Goal: Transaction & Acquisition: Purchase product/service

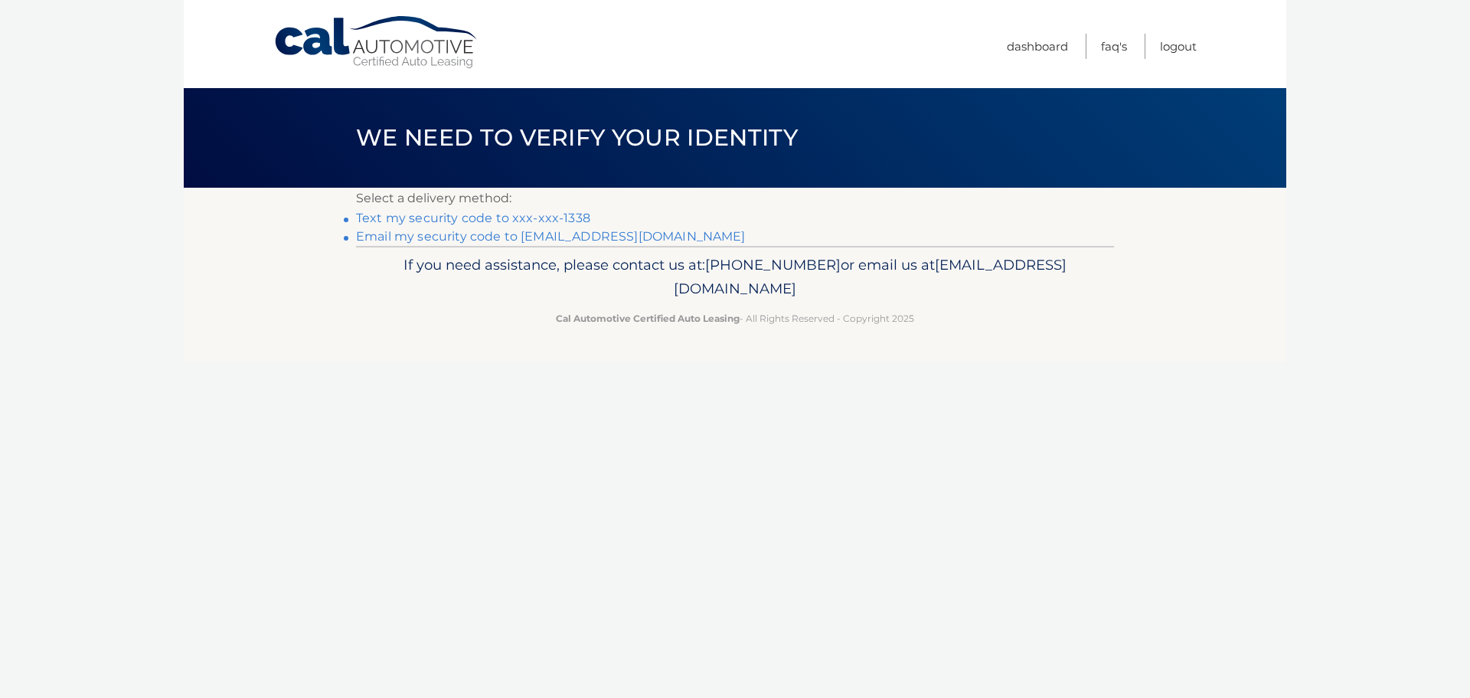
click at [551, 213] on link "Text my security code to xxx-xxx-1338" at bounding box center [473, 218] width 234 height 15
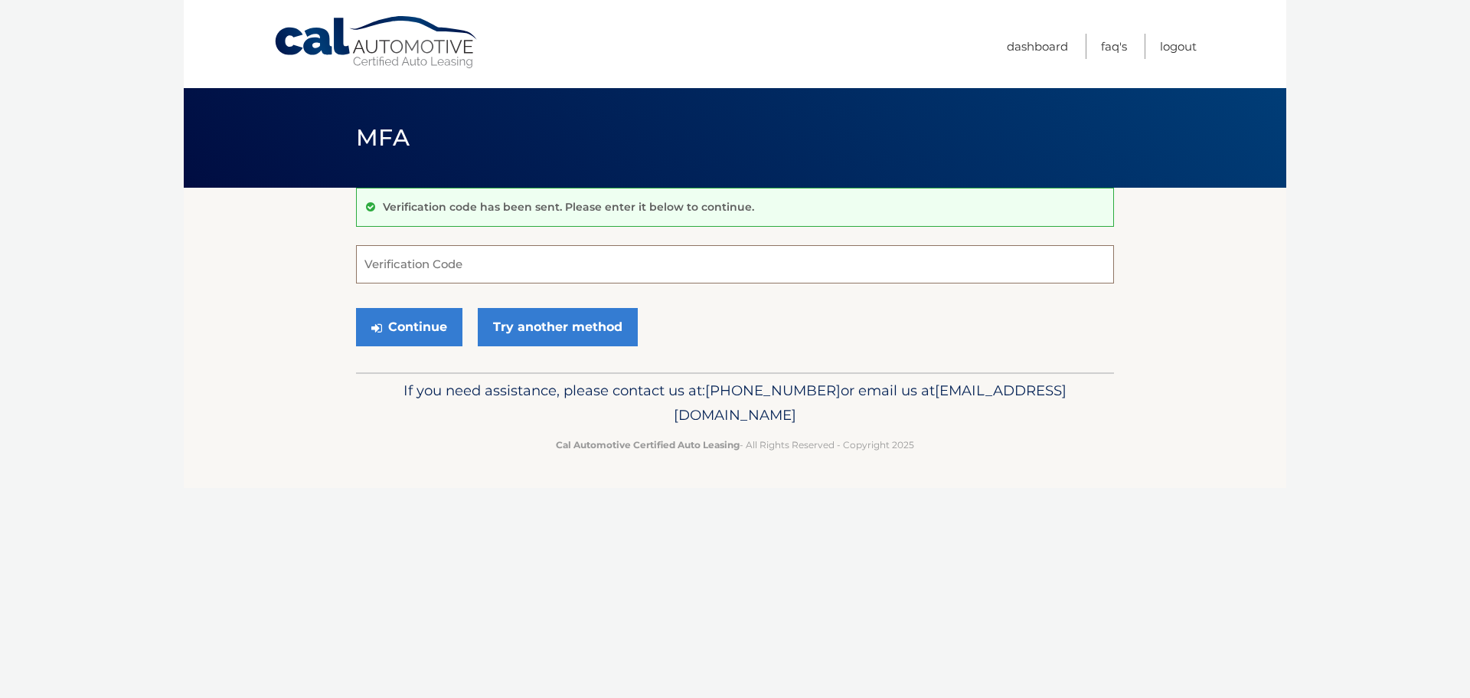
click at [718, 272] on input "Verification Code" at bounding box center [735, 264] width 758 height 38
type input "959887"
click at [391, 324] on button "Continue" at bounding box center [409, 327] width 106 height 38
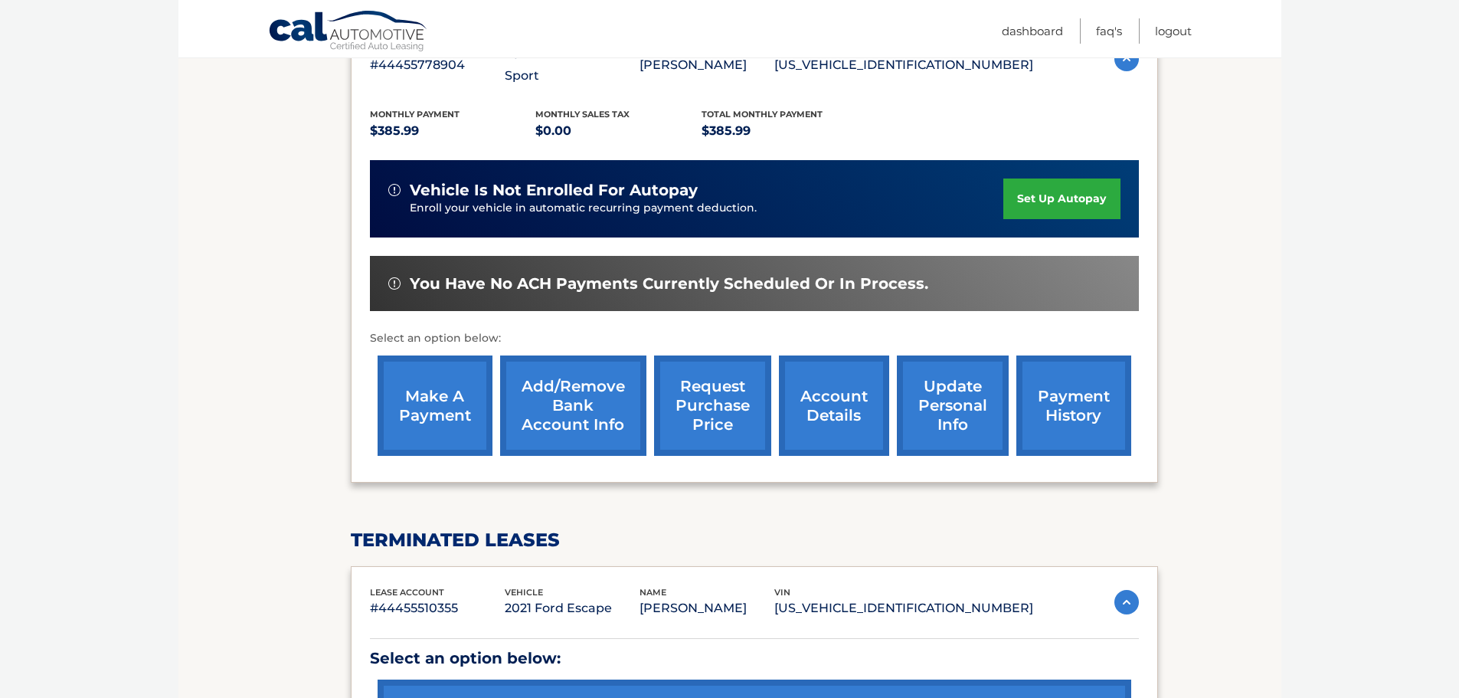
scroll to position [271, 0]
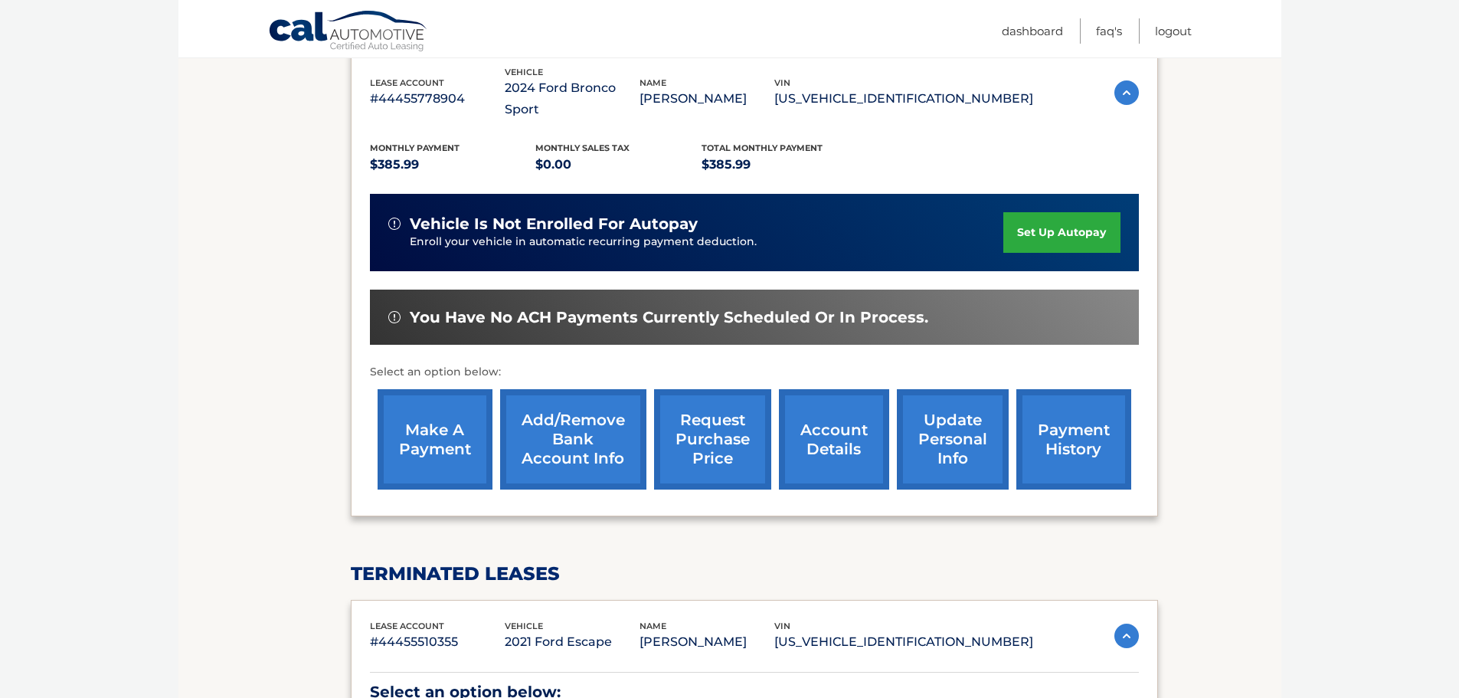
click at [430, 427] on link "make a payment" at bounding box center [435, 439] width 115 height 100
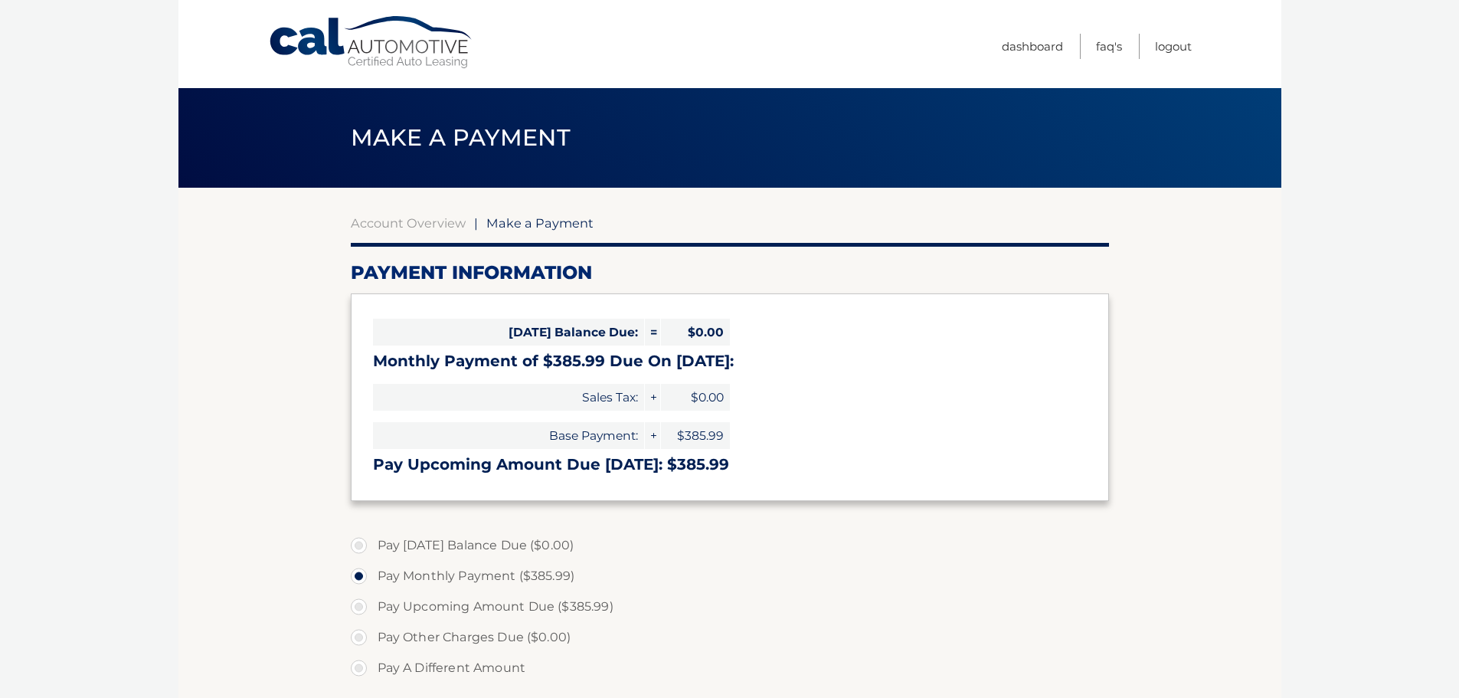
select select "ZjM5NWJjNTMtYWFhMC00MjY5LThmODgtOGQyNmViOWEzMzk4"
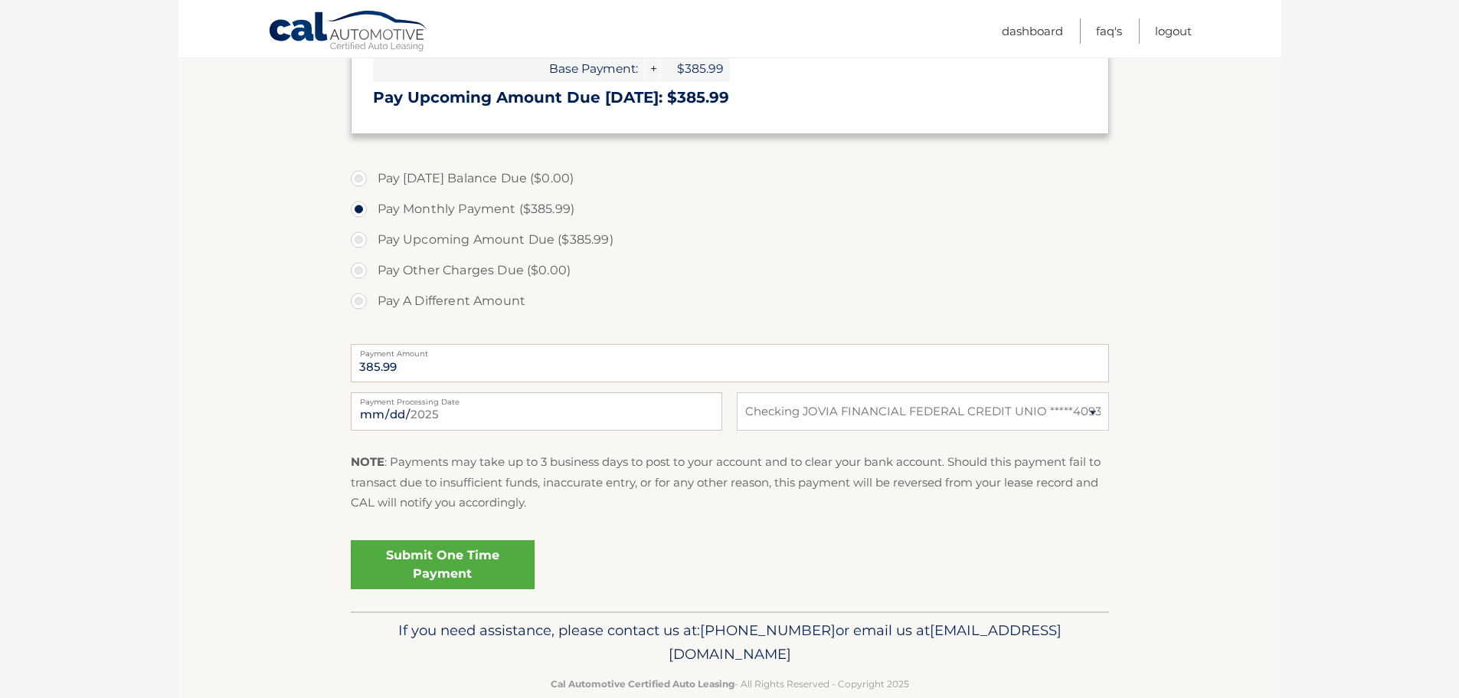
scroll to position [383, 0]
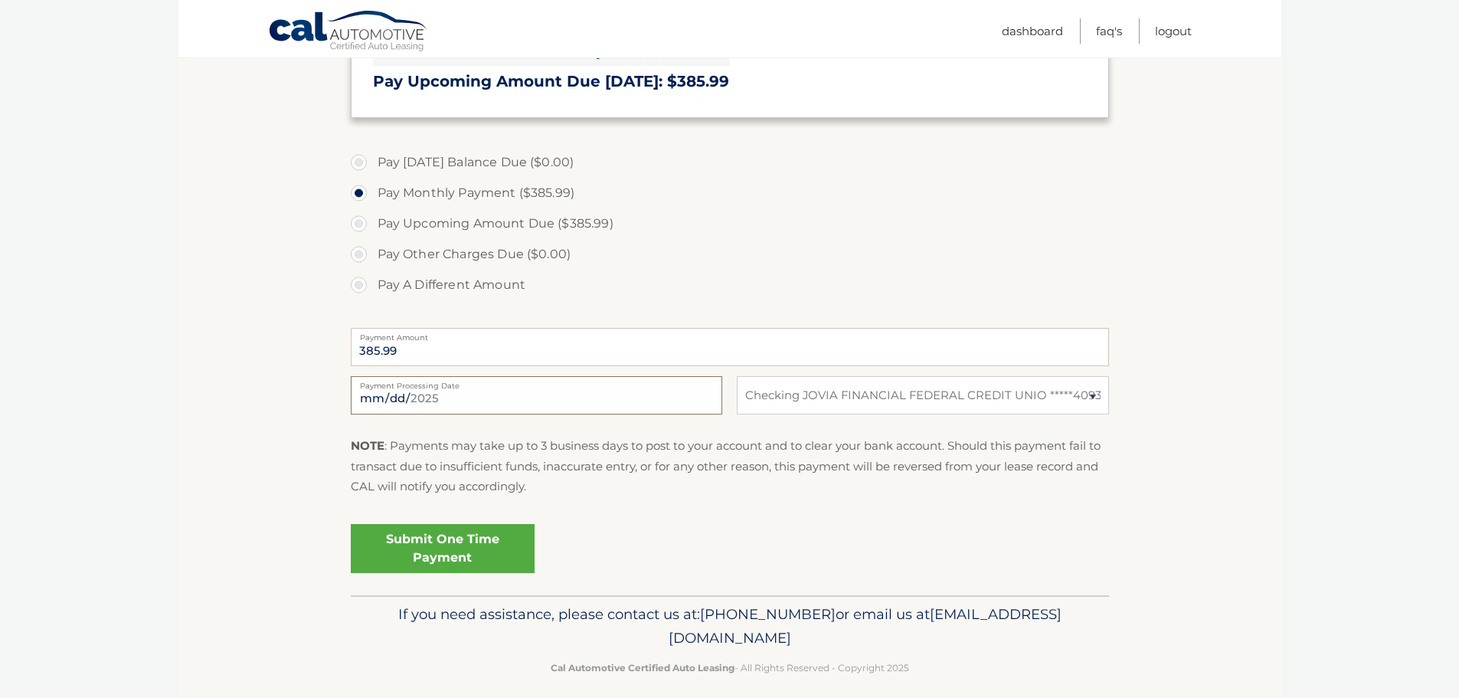
click at [443, 402] on input "2025-08-24" at bounding box center [536, 395] width 371 height 38
type input "2025-09-15"
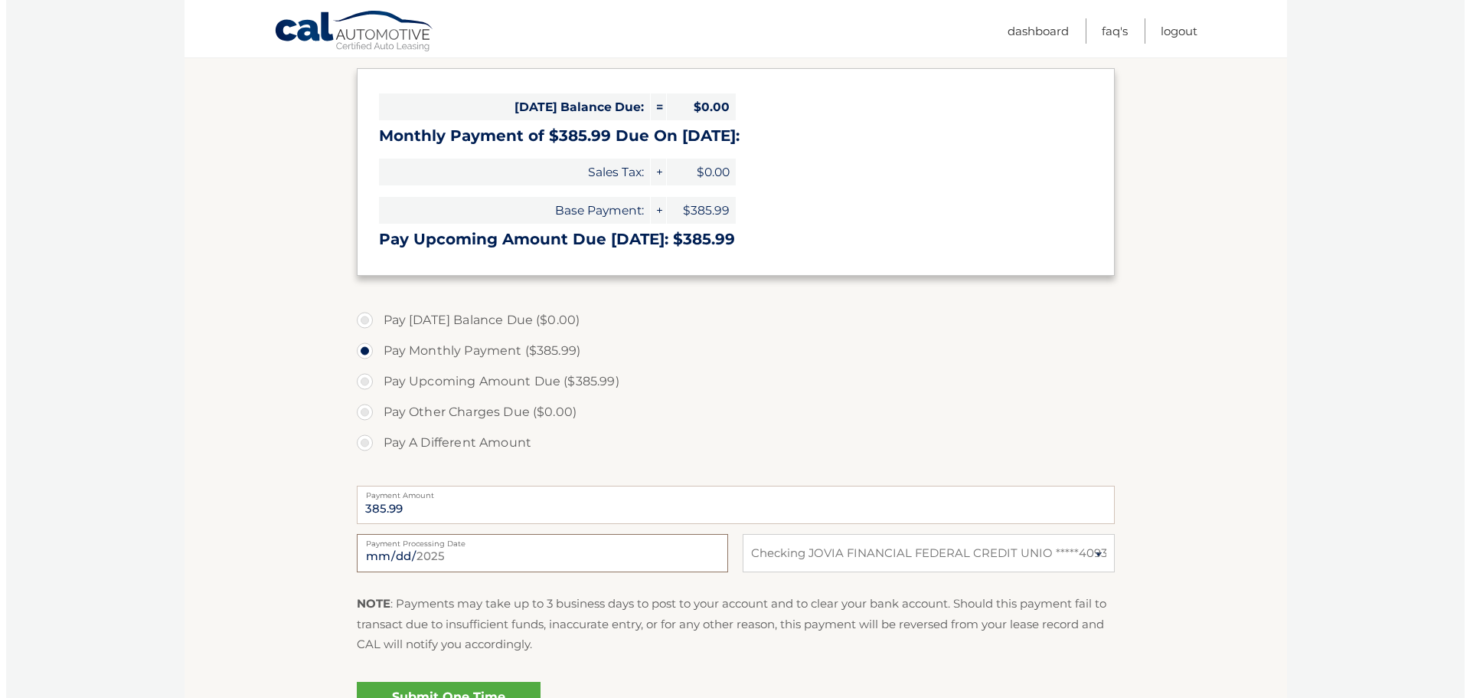
scroll to position [397, 0]
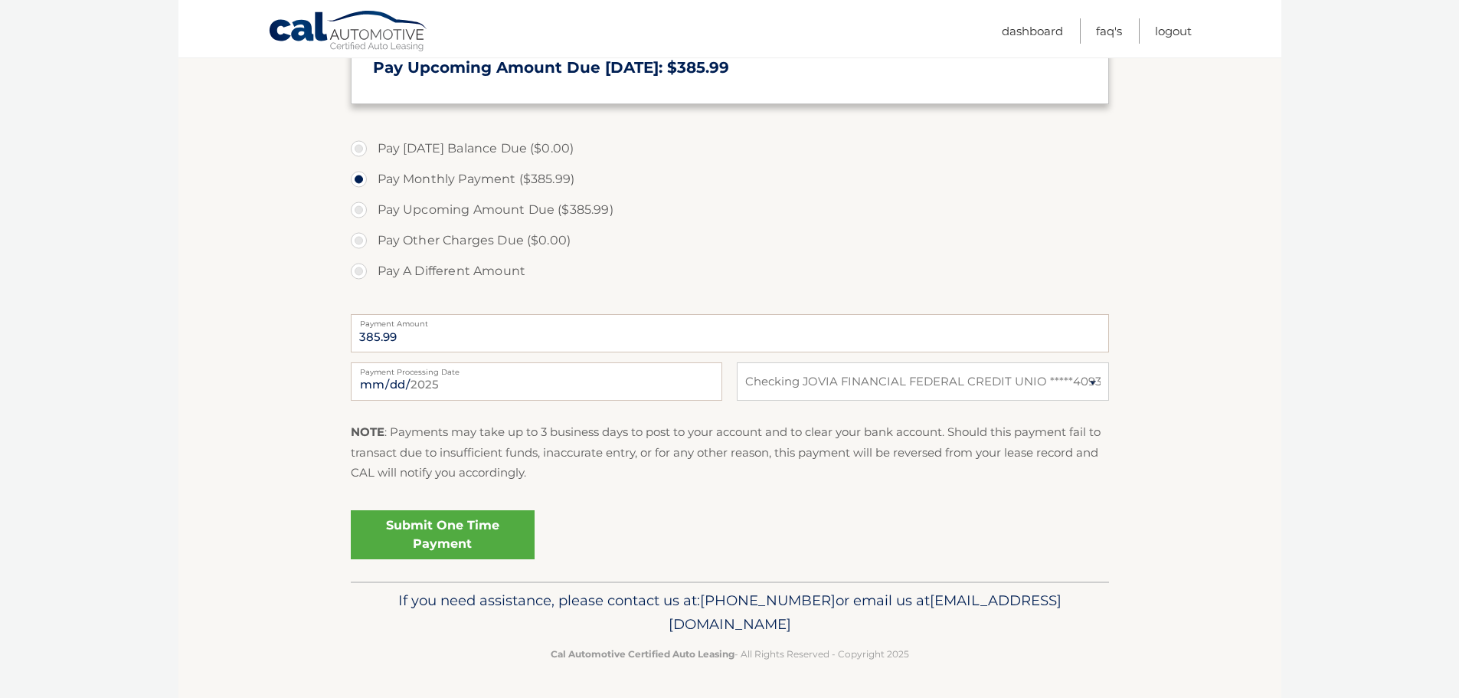
click at [447, 539] on link "Submit One Time Payment" at bounding box center [443, 534] width 184 height 49
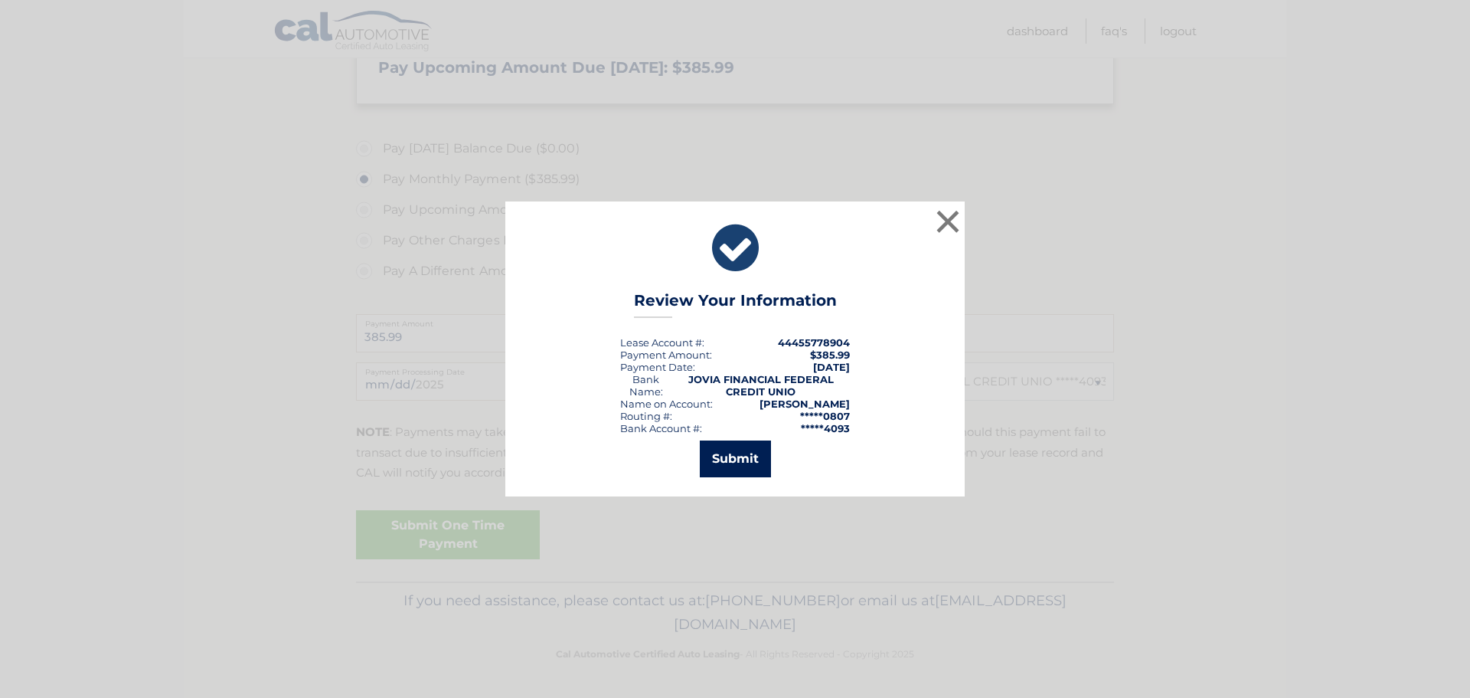
click at [732, 460] on button "Submit" at bounding box center [735, 458] width 71 height 37
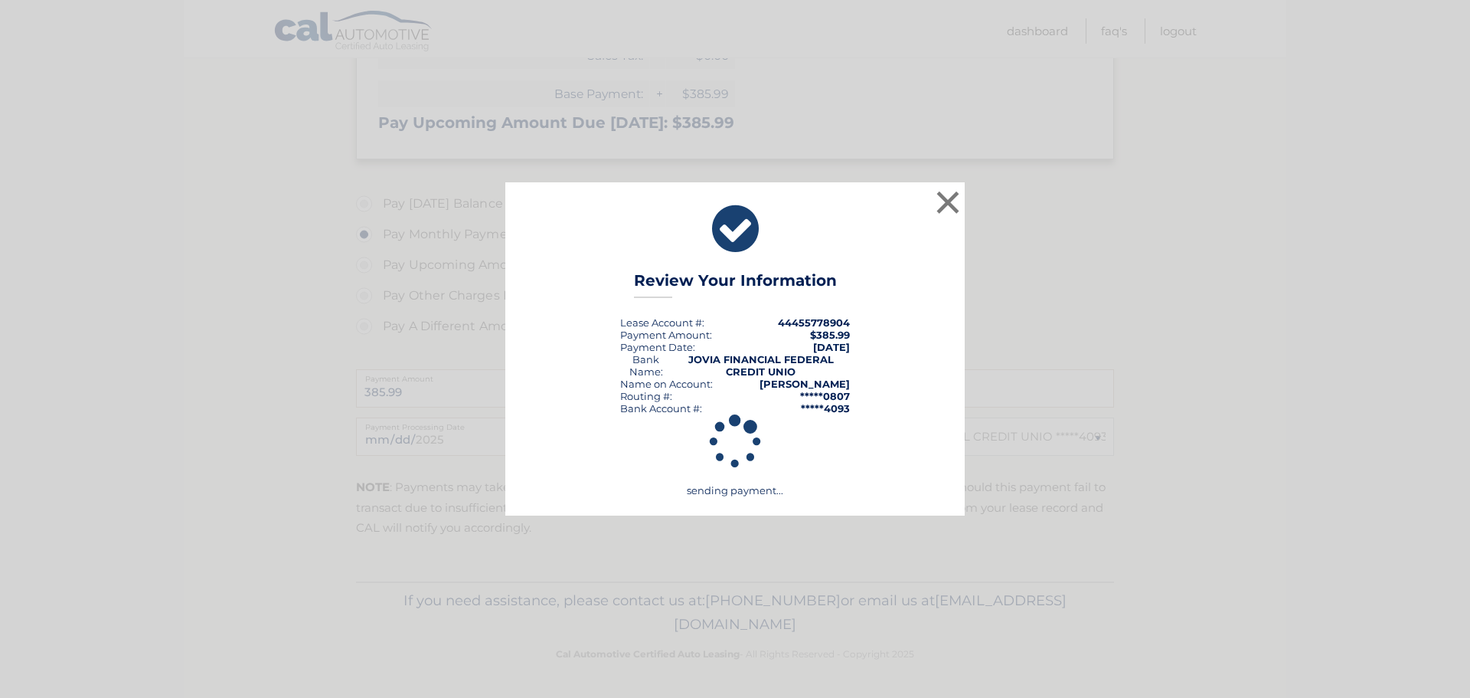
scroll to position [342, 0]
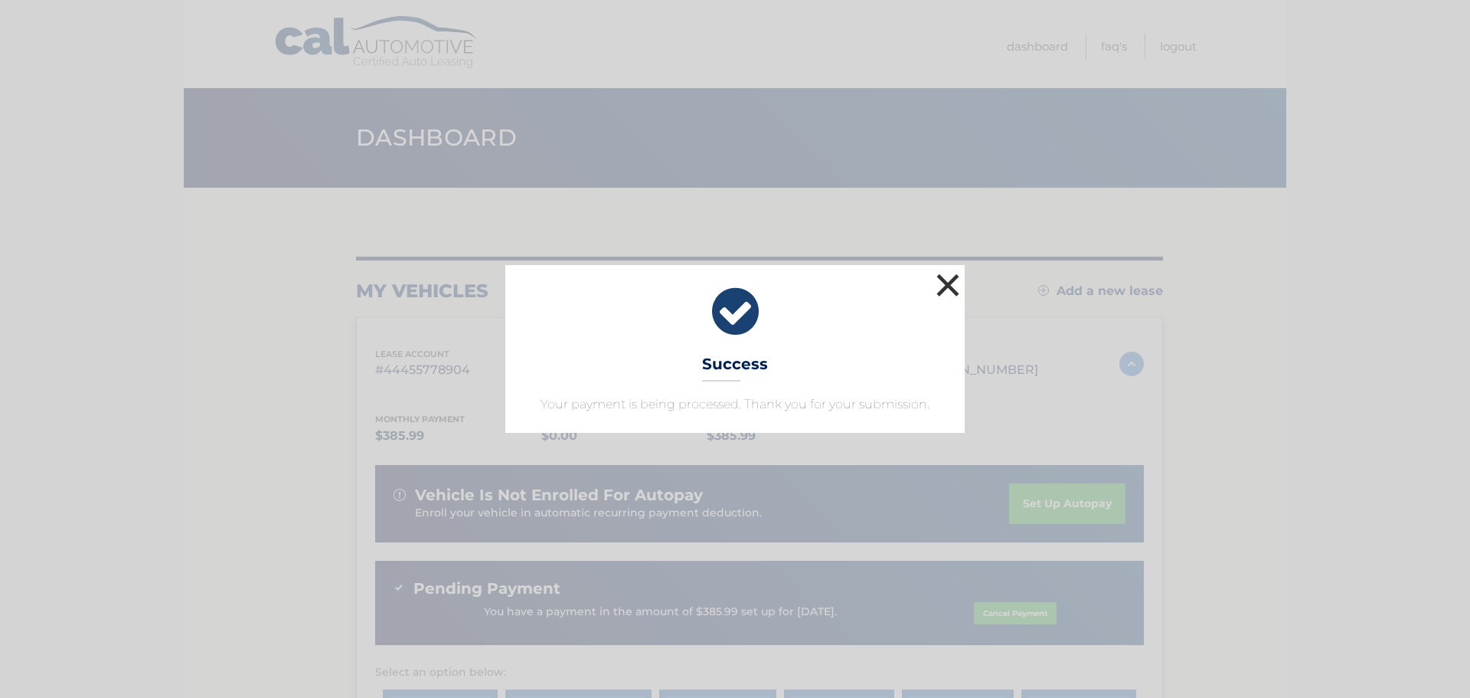
click at [943, 286] on button "×" at bounding box center [948, 285] width 31 height 31
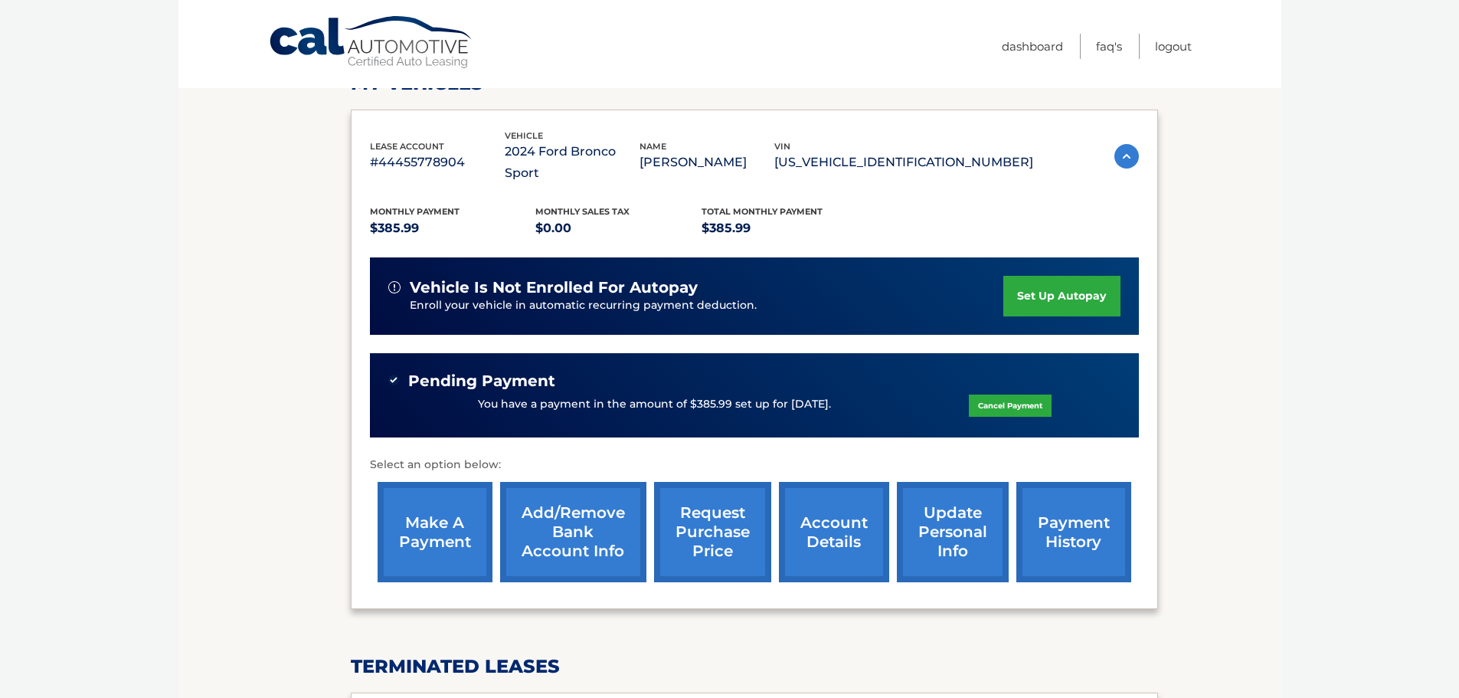
scroll to position [230, 0]
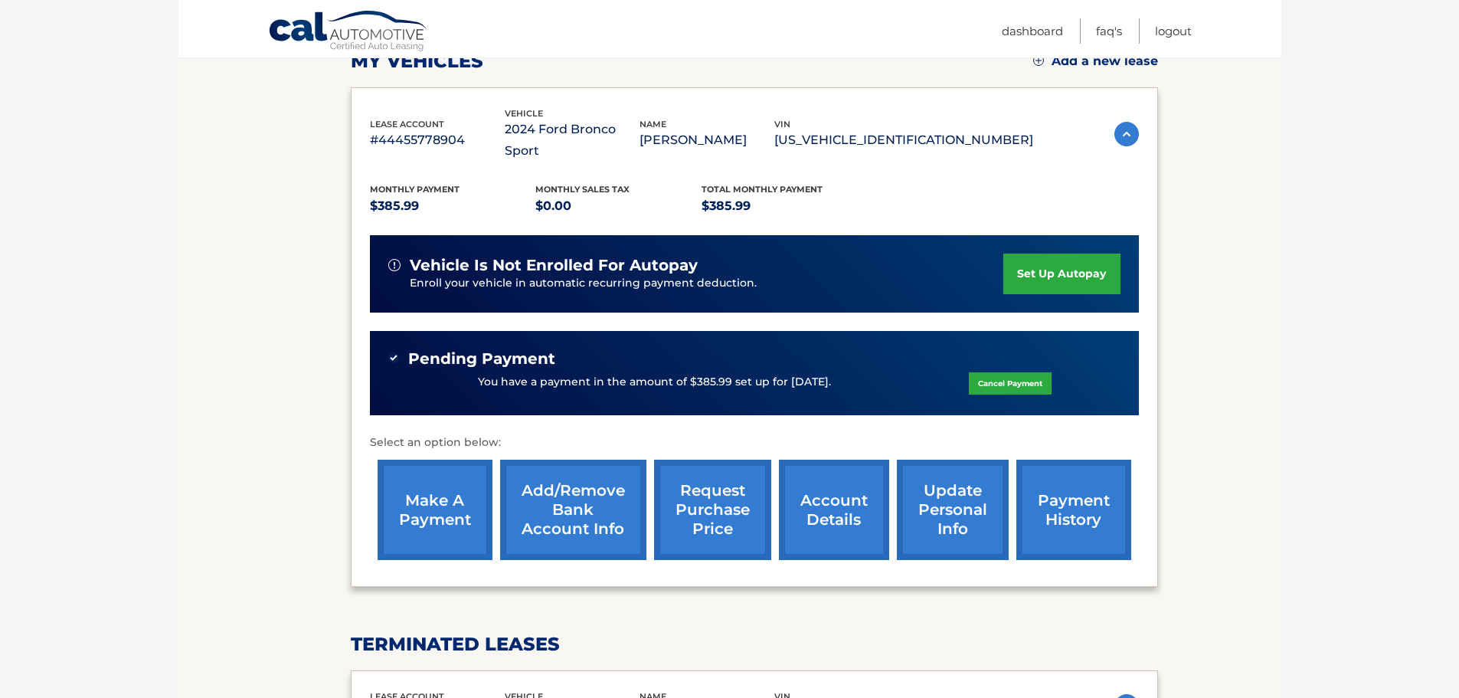
drag, startPoint x: 1182, startPoint y: 484, endPoint x: 322, endPoint y: 156, distance: 921.0
click at [322, 156] on section "my vehicles Add a new lease lease account #44455778904 vehicle 2024 Ford Bronco…" at bounding box center [729, 430] width 1103 height 945
drag, startPoint x: 1079, startPoint y: 192, endPoint x: 1086, endPoint y: 172, distance: 21.8
click at [1079, 191] on div "Monthly Payment $385.99 Monthly sales Tax $0.00 Total Monthly Payment $385.99 v…" at bounding box center [754, 365] width 769 height 406
click at [1172, 30] on link "Logout" at bounding box center [1173, 30] width 37 height 25
